Goal: Task Accomplishment & Management: Manage account settings

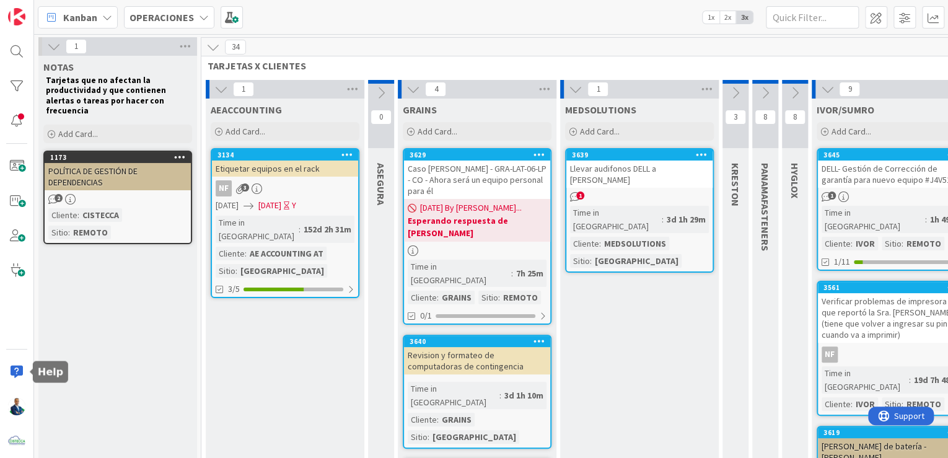
click at [15, 374] on div at bounding box center [16, 371] width 25 height 25
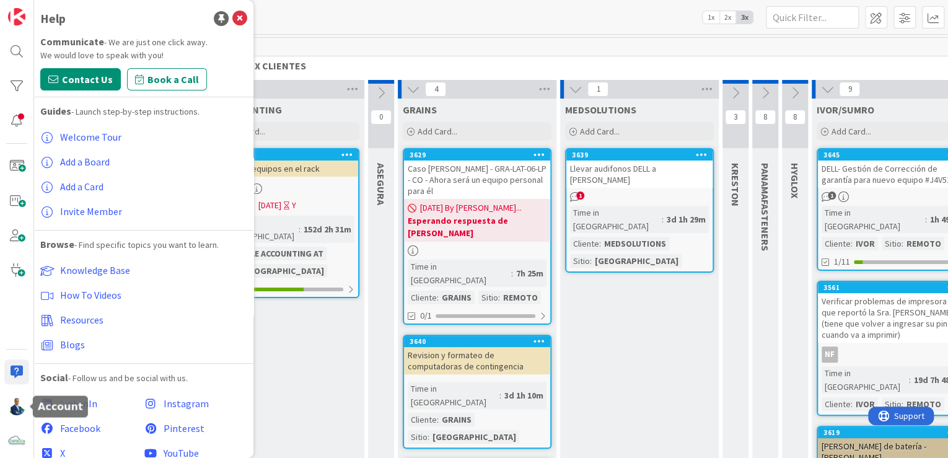
click at [14, 407] on img at bounding box center [16, 406] width 17 height 17
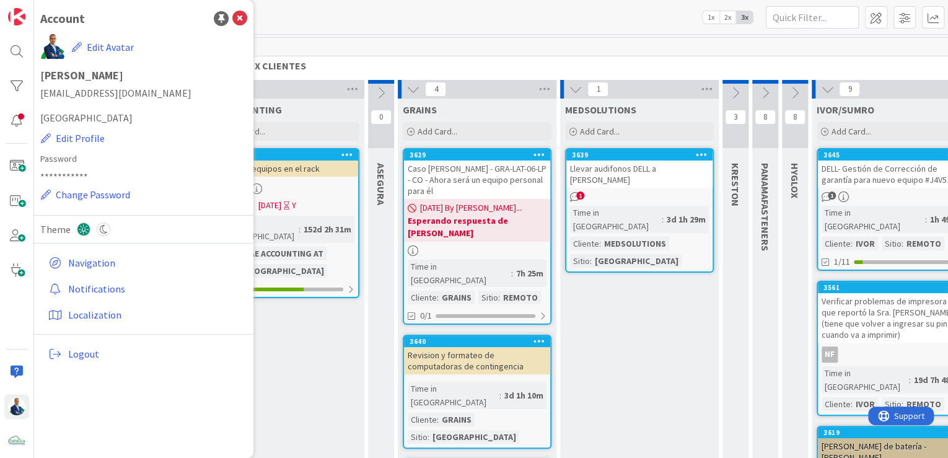
click at [104, 284] on link "Notifications" at bounding box center [145, 289] width 204 height 22
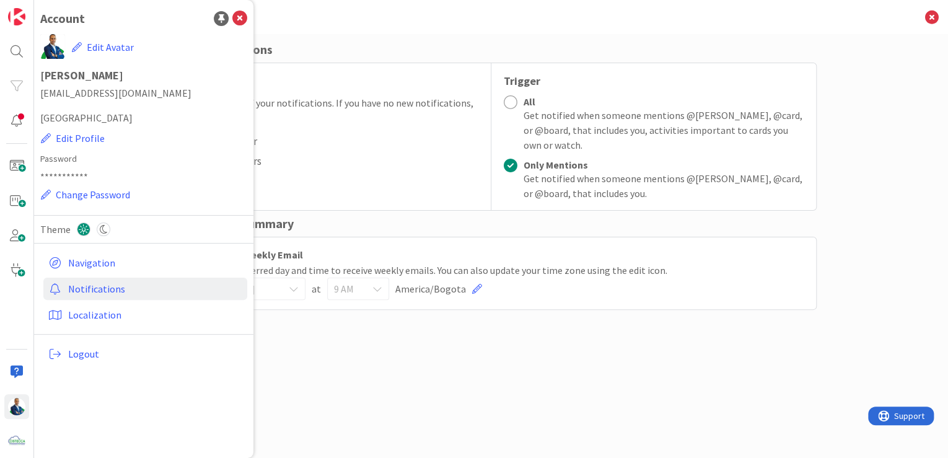
click at [825, 346] on div "Email Notifications Frequency Get a summary of your notifications. If you have …" at bounding box center [491, 246] width 914 height 424
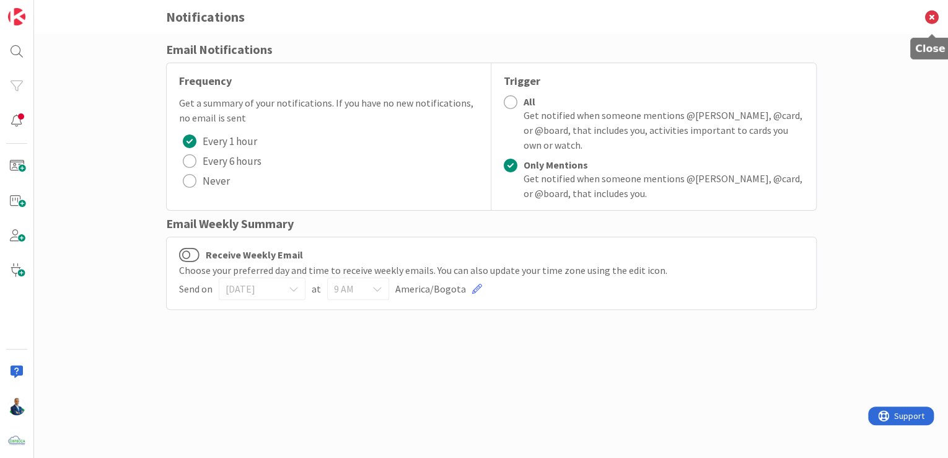
click at [931, 22] on icon at bounding box center [932, 17] width 32 height 34
